Goal: Information Seeking & Learning: Learn about a topic

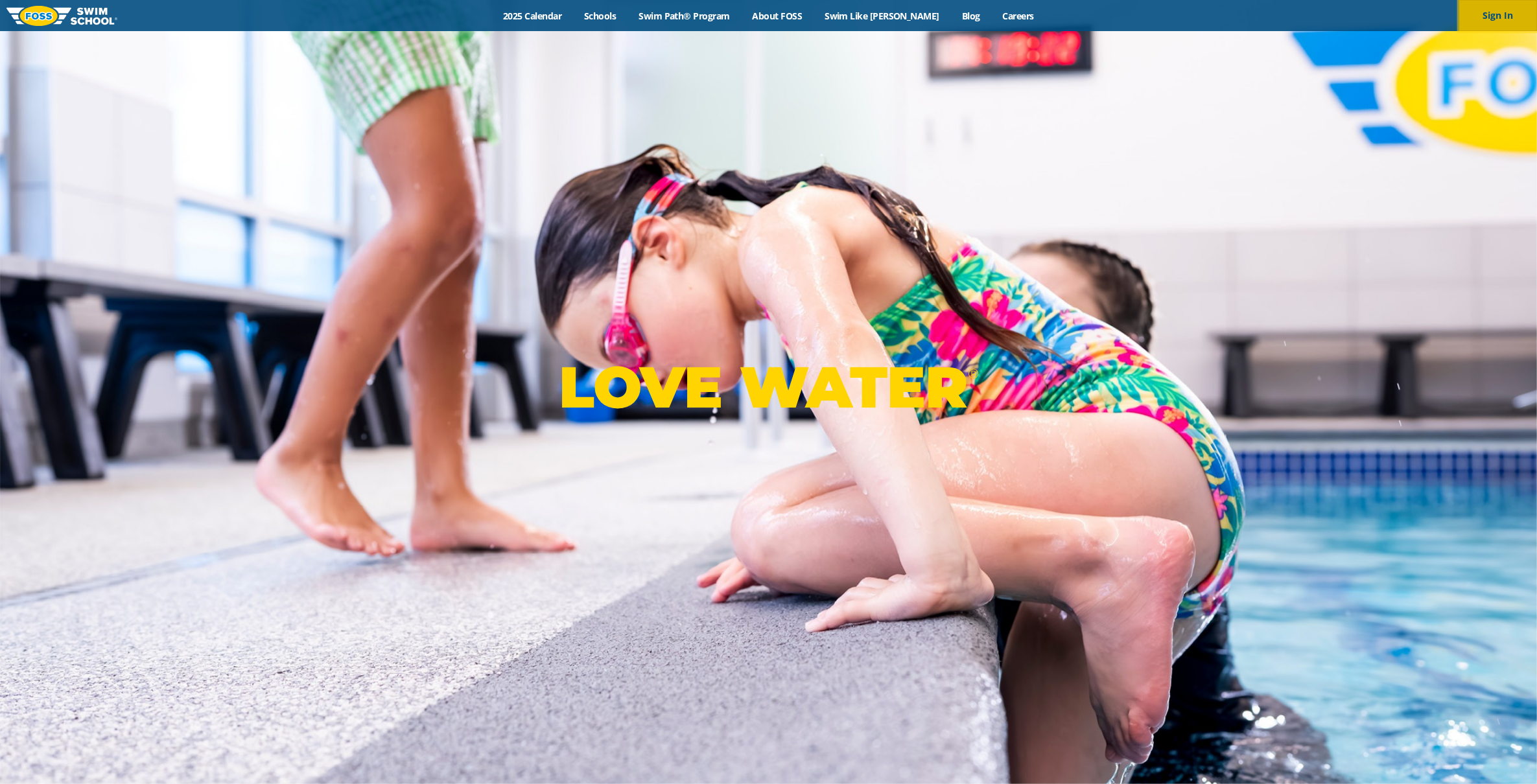
click at [1506, 20] on button "Sign In" at bounding box center [1498, 15] width 78 height 31
click at [572, 17] on link "2025 Calendar" at bounding box center [533, 16] width 81 height 12
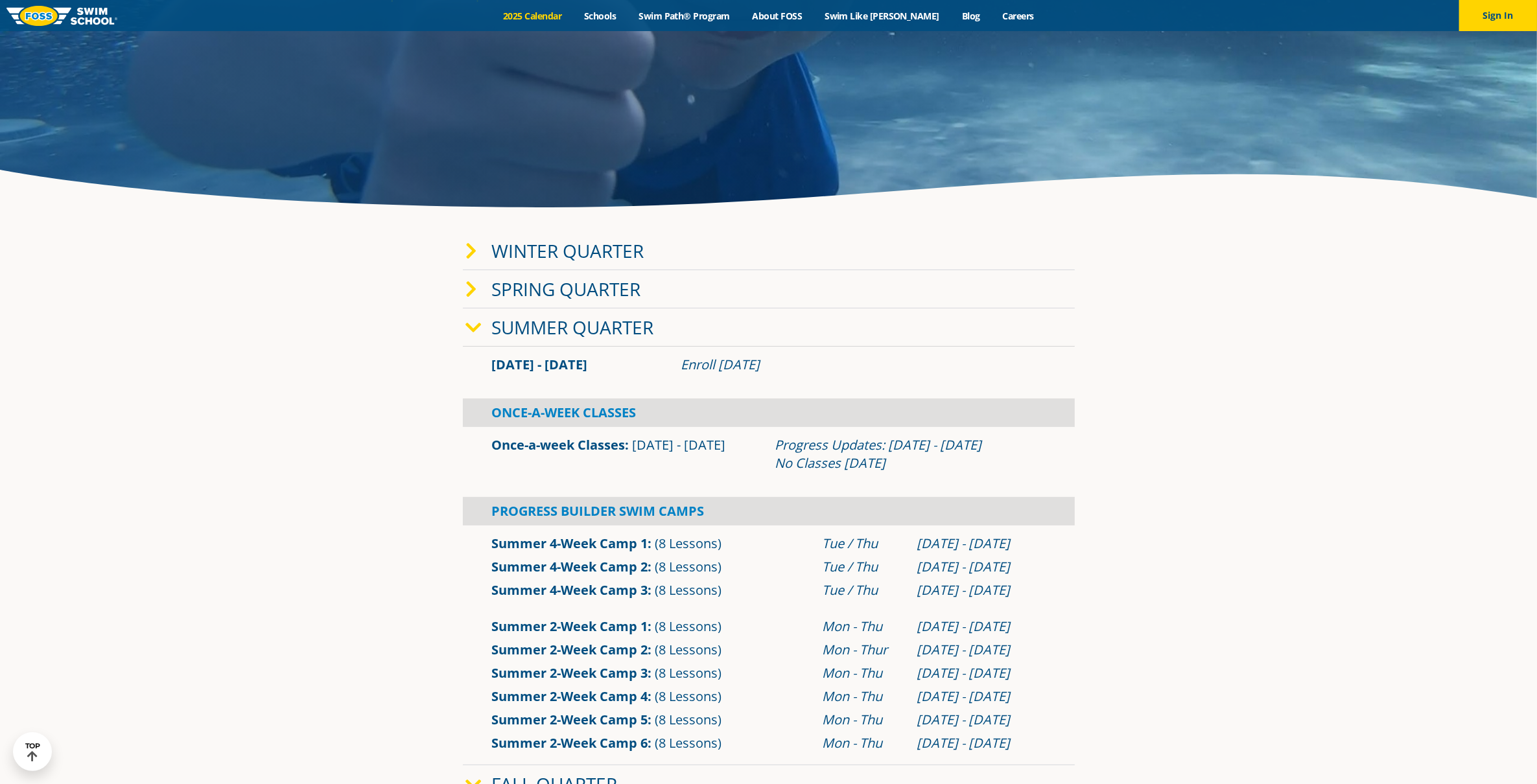
click at [472, 324] on icon at bounding box center [474, 328] width 16 height 18
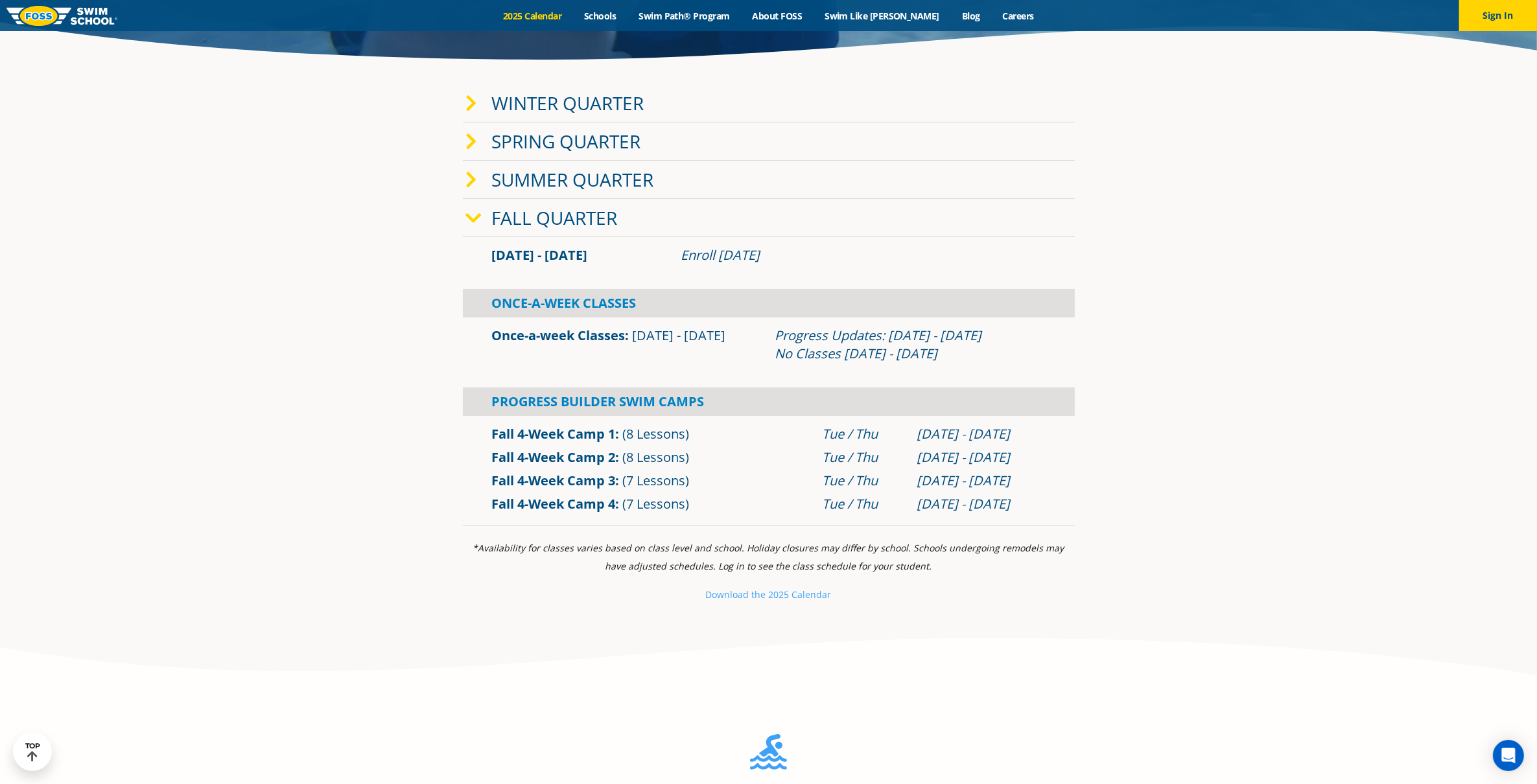
scroll to position [486, 0]
